Goal: Task Accomplishment & Management: Use online tool/utility

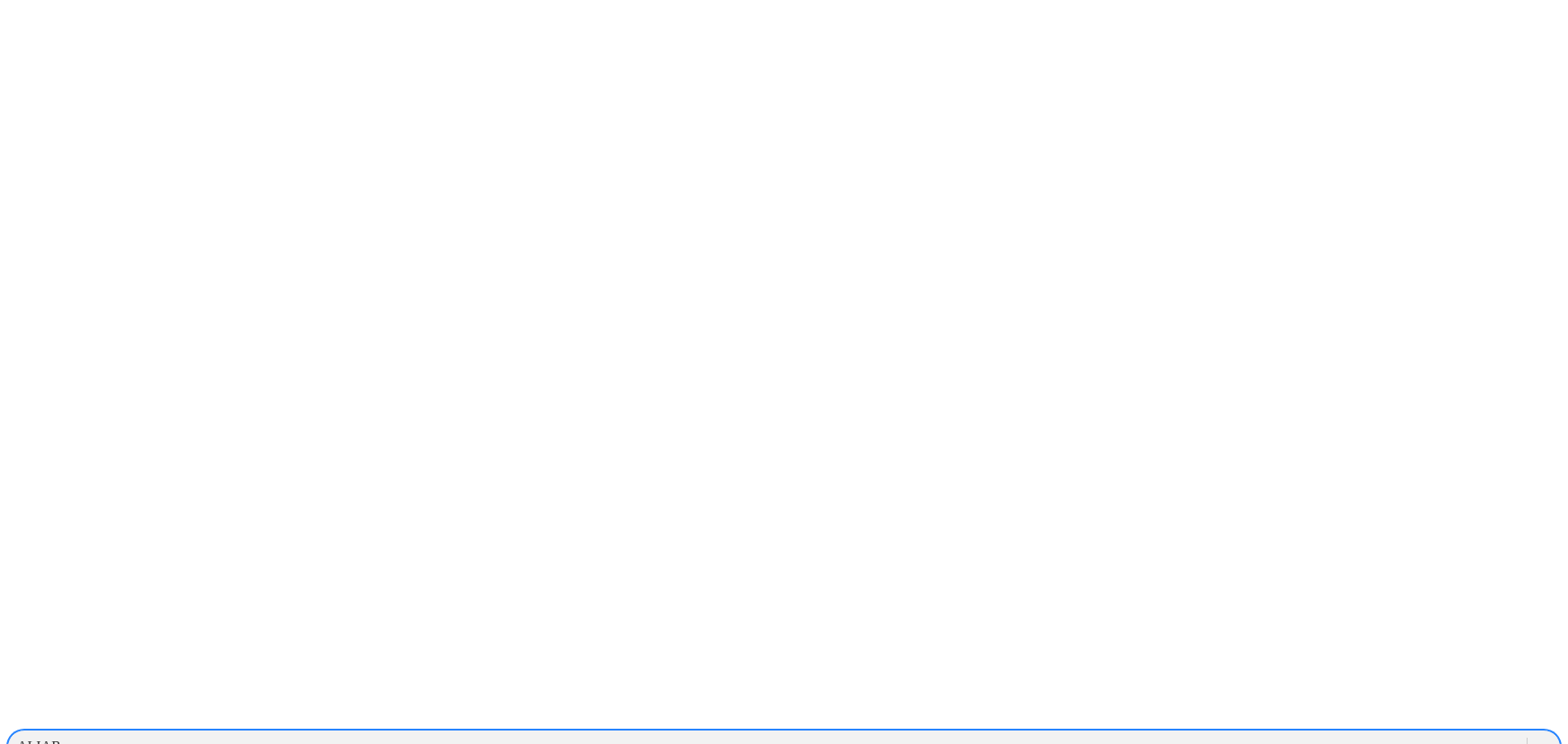
click at [1181, 733] on div "ALIAR" at bounding box center [767, 746] width 1519 height 27
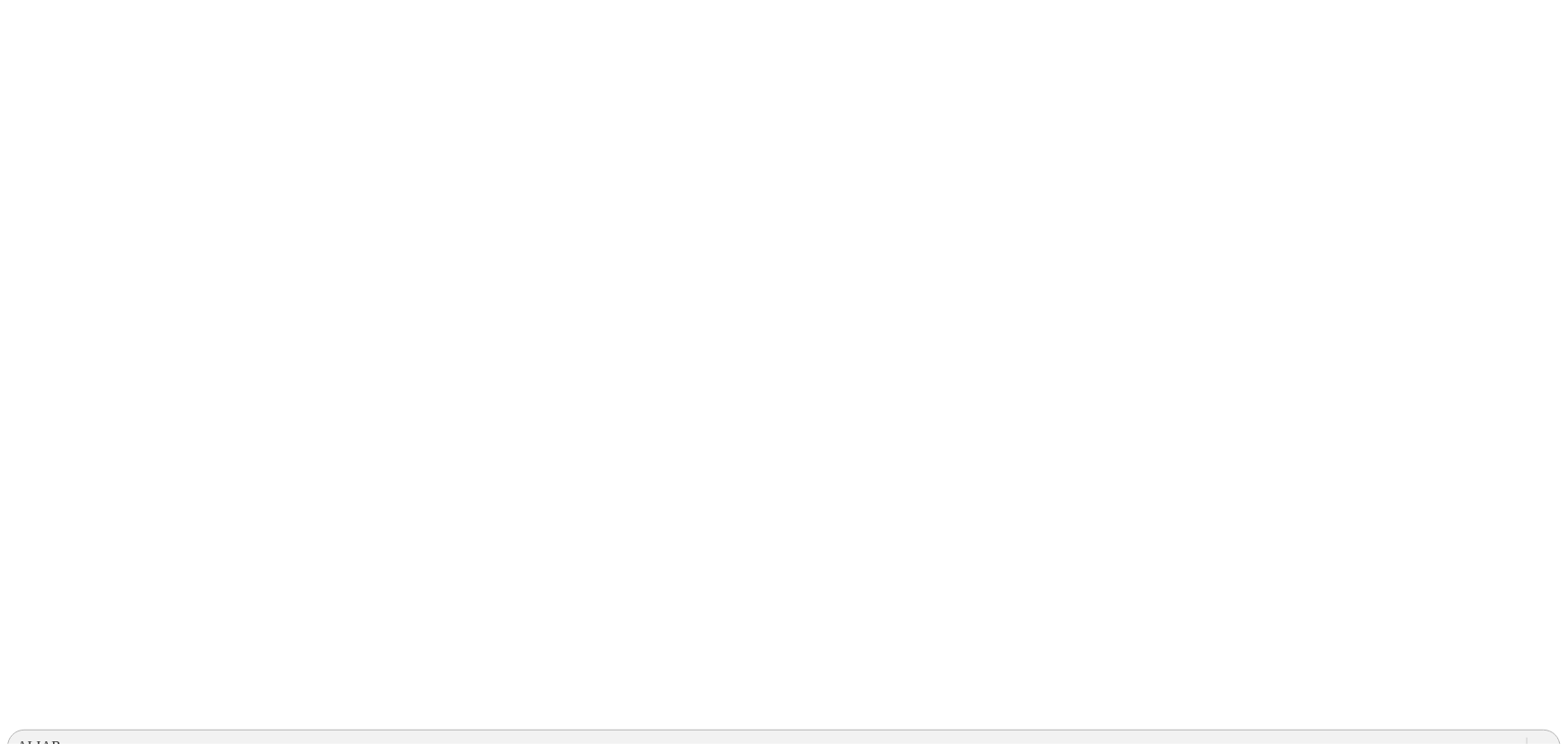
click at [1164, 733] on div "ALIAR" at bounding box center [767, 746] width 1519 height 27
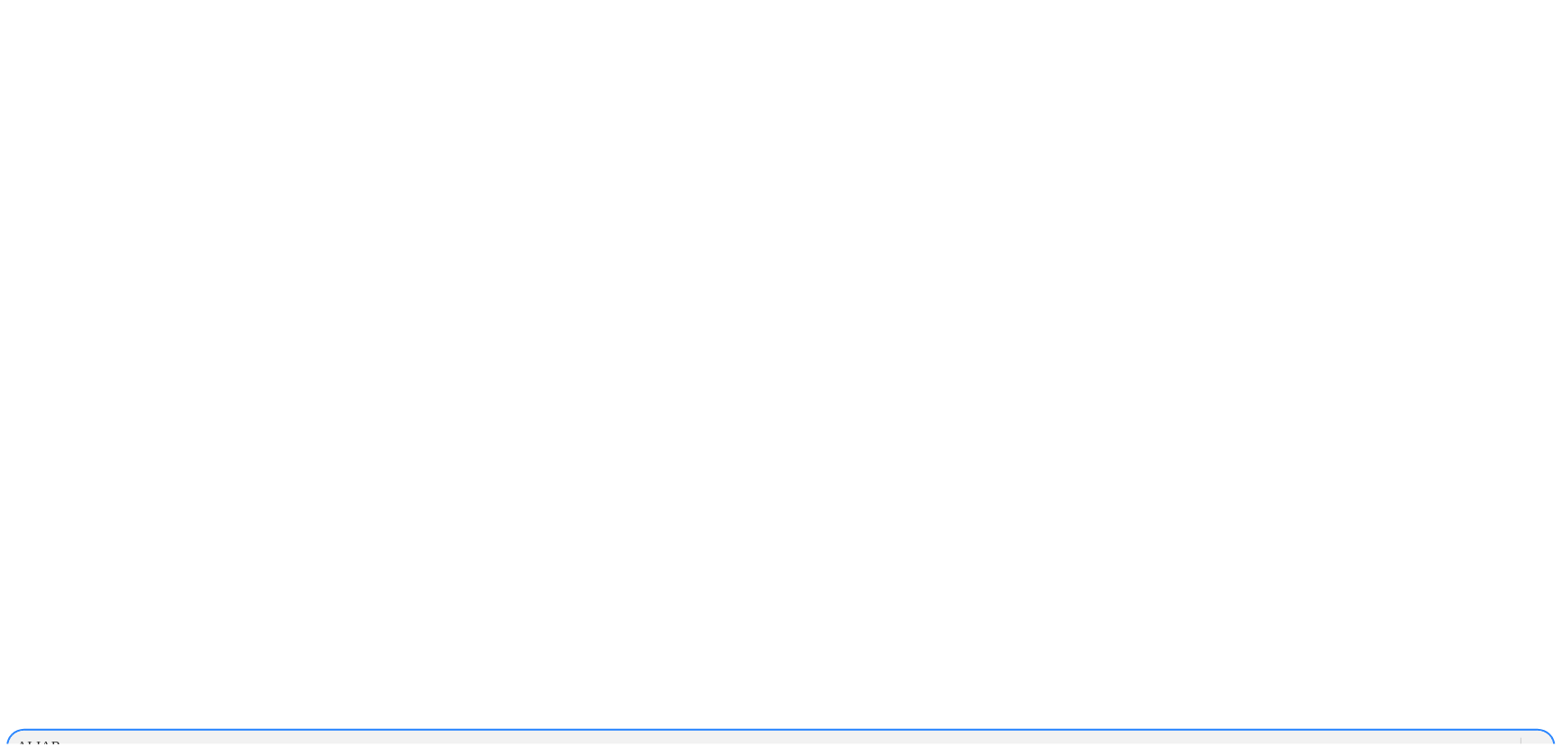
scroll to position [656, 0]
